Goal: Register for event/course

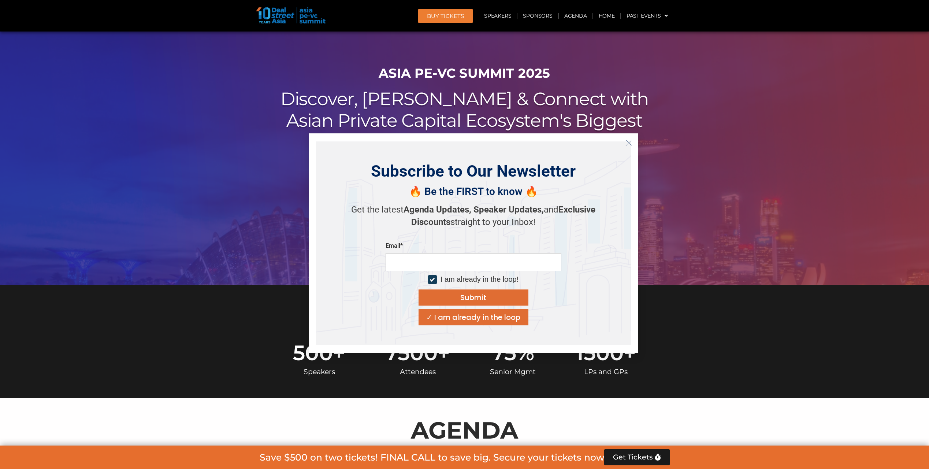
scroll to position [37, 0]
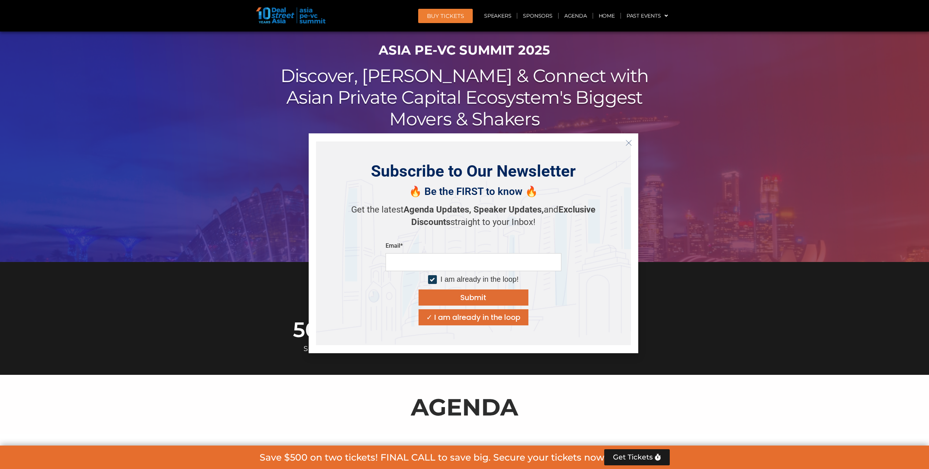
click at [629, 145] on icon "Close" at bounding box center [628, 142] width 7 height 7
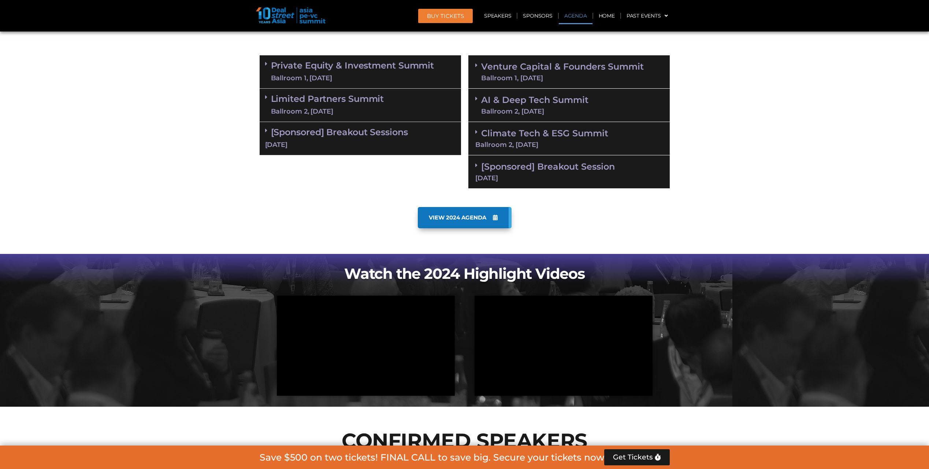
scroll to position [366, 0]
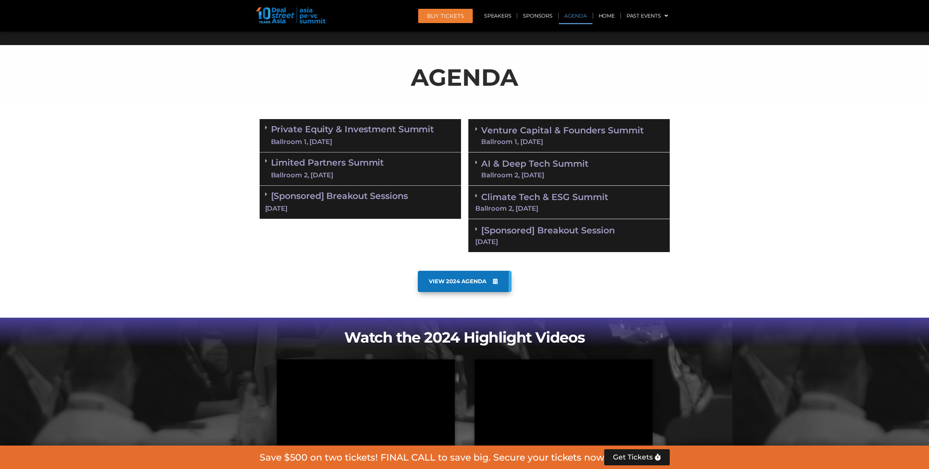
click at [496, 283] on icon at bounding box center [495, 280] width 5 height 5
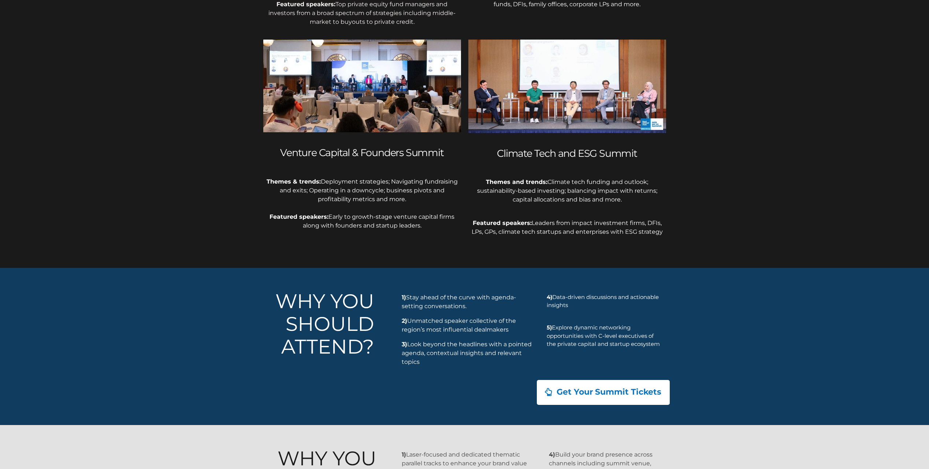
scroll to position [525, 0]
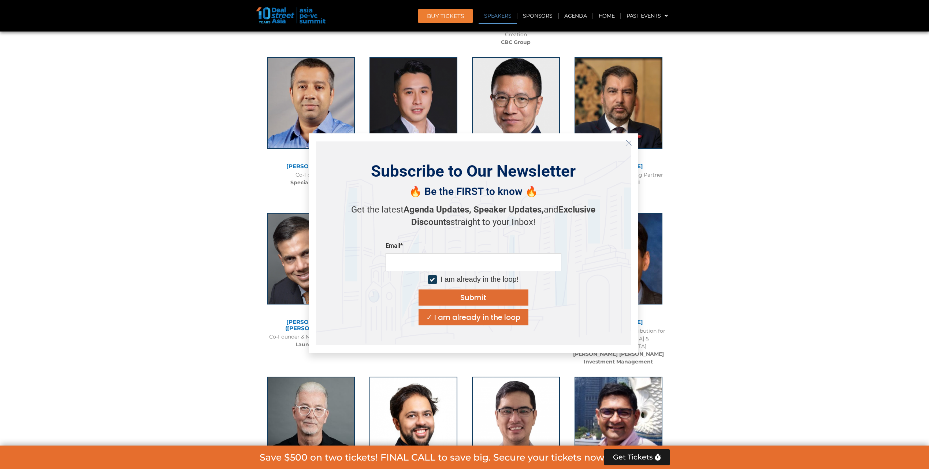
scroll to position [4612, 0]
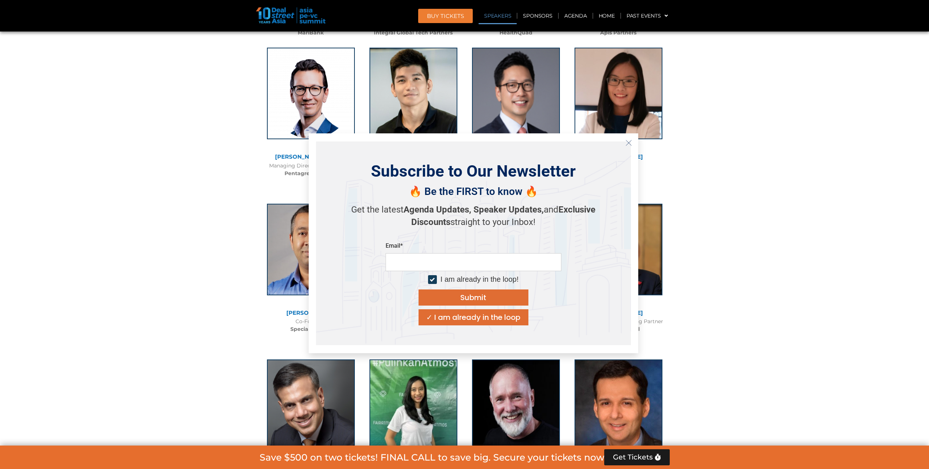
click at [628, 142] on line "Close" at bounding box center [628, 142] width 5 height 5
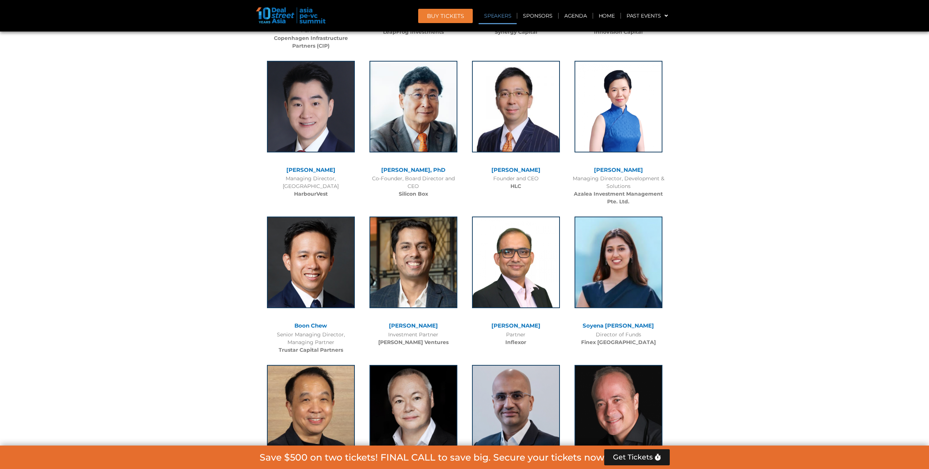
scroll to position [3697, 0]
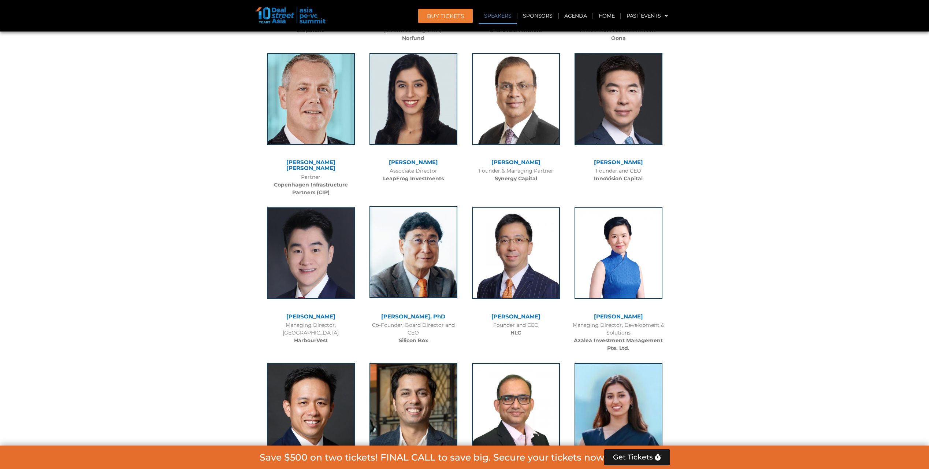
click at [409, 247] on img at bounding box center [413, 252] width 88 height 92
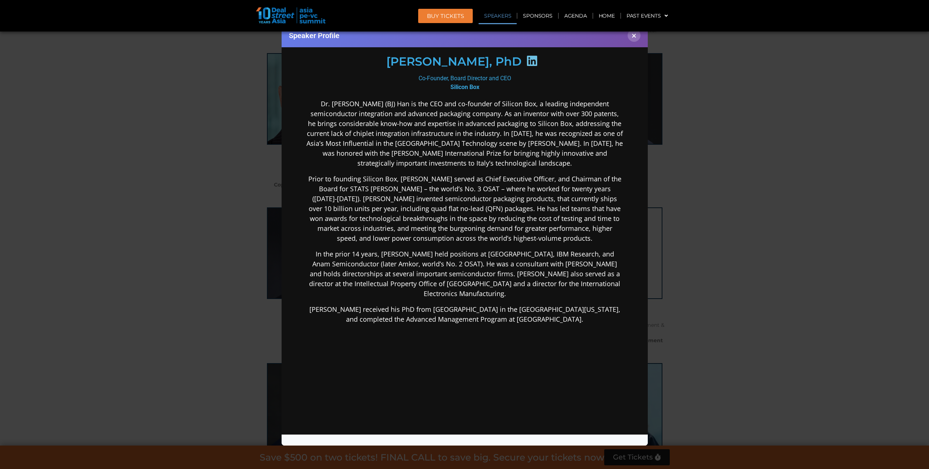
scroll to position [0, 0]
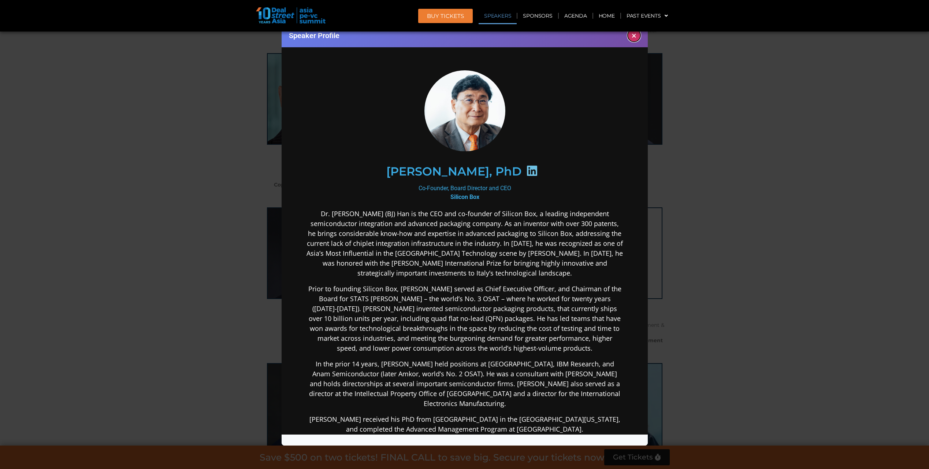
click at [633, 38] on button "×" at bounding box center [633, 35] width 13 height 13
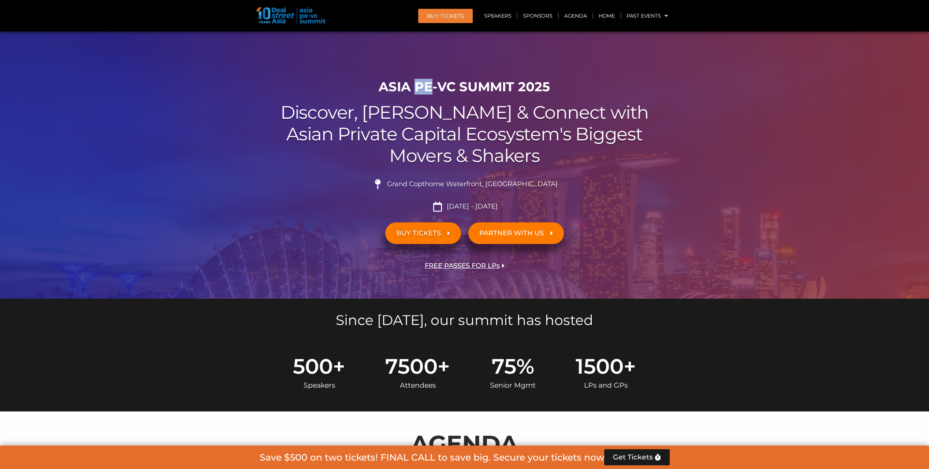
drag, startPoint x: 415, startPoint y: 86, endPoint x: 432, endPoint y: 86, distance: 17.2
click at [432, 86] on h1 "ASIA PE-VC Summit 2025" at bounding box center [465, 86] width 410 height 15
drag, startPoint x: 432, startPoint y: 86, endPoint x: 418, endPoint y: 90, distance: 14.9
click at [420, 89] on h1 "ASIA PE-VC Summit 2025" at bounding box center [465, 86] width 410 height 15
drag, startPoint x: 416, startPoint y: 87, endPoint x: 454, endPoint y: 87, distance: 38.1
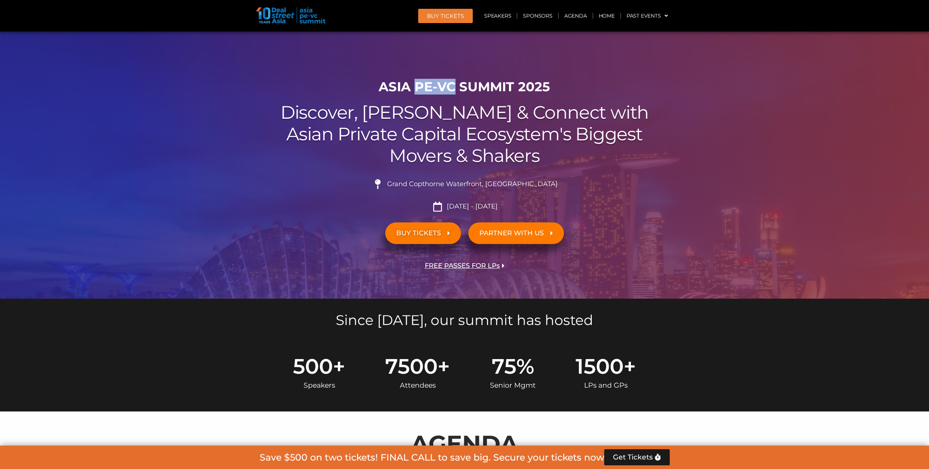
click at [454, 87] on h1 "ASIA PE-VC Summit 2025" at bounding box center [465, 86] width 410 height 15
